Goal: Check status: Check status

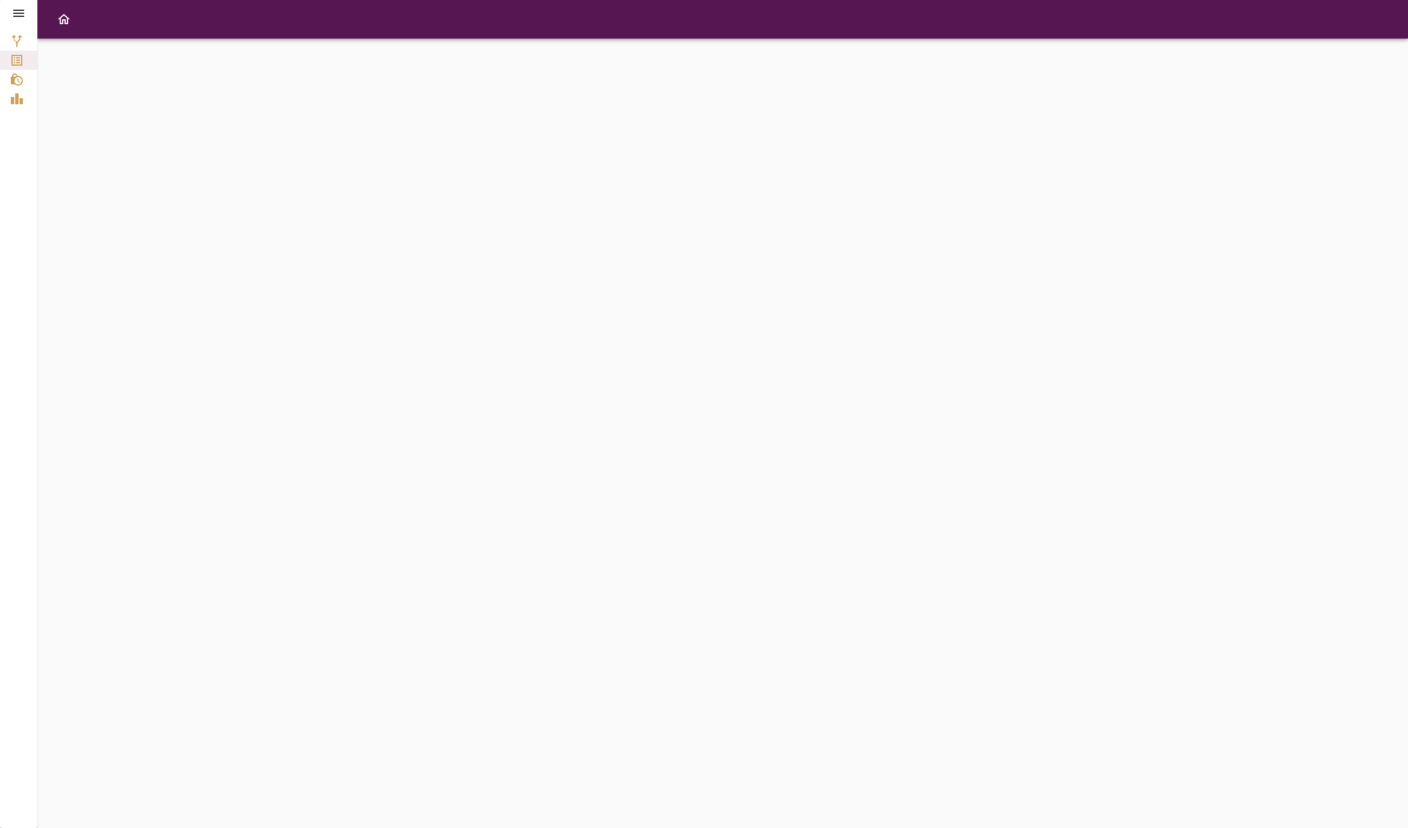
click at [383, 374] on div at bounding box center [722, 433] width 1370 height 789
